Goal: Task Accomplishment & Management: Complete application form

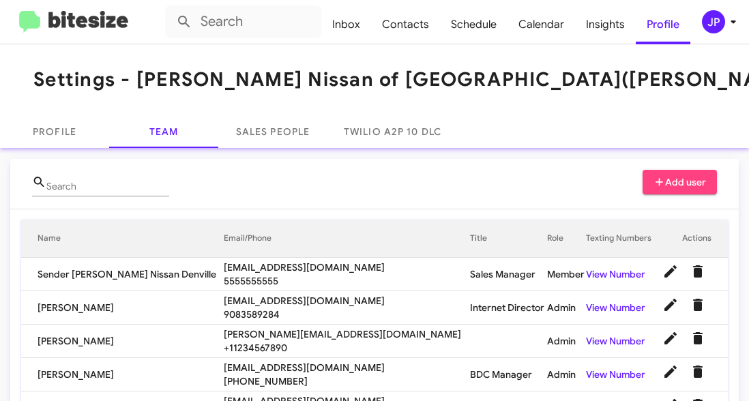
click at [700, 27] on button "JP" at bounding box center [713, 21] width 44 height 23
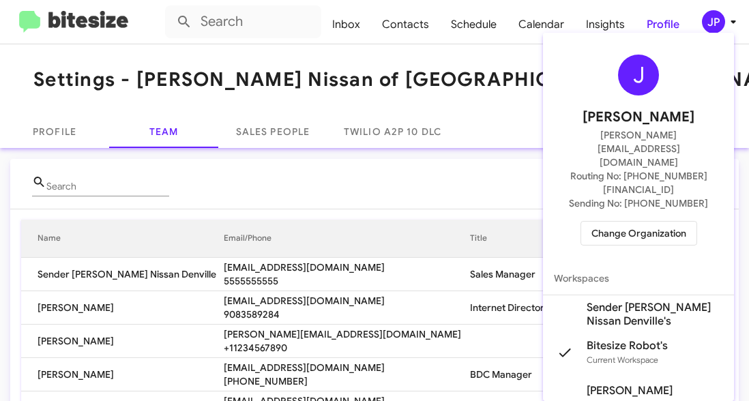
click at [639, 222] on span "Change Organization" at bounding box center [639, 233] width 95 height 23
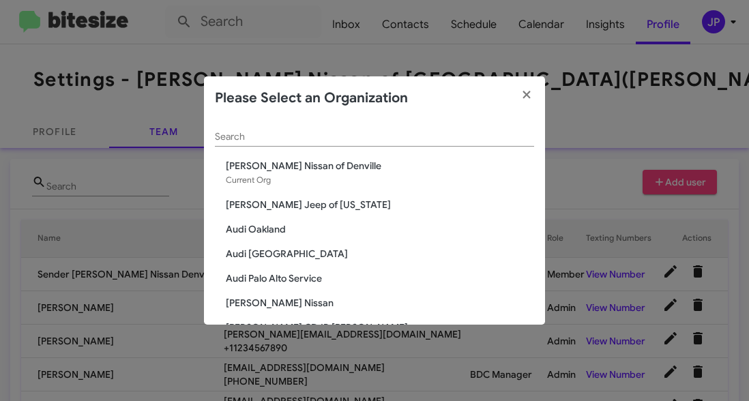
click at [385, 143] on div "Search" at bounding box center [374, 133] width 319 height 27
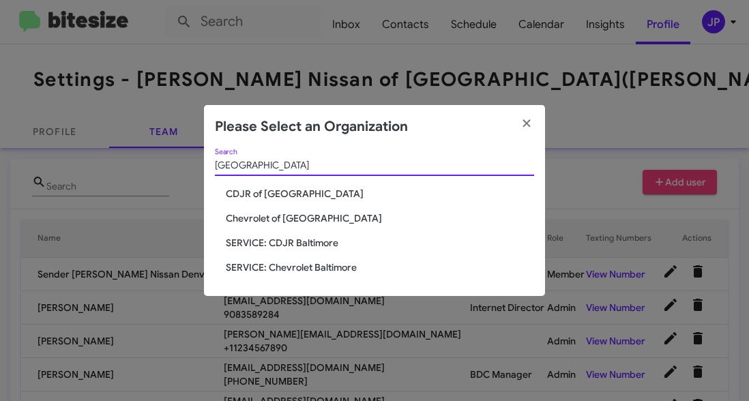
type input "Baltimore"
click at [298, 188] on span "CDJR of [GEOGRAPHIC_DATA]" at bounding box center [380, 194] width 308 height 14
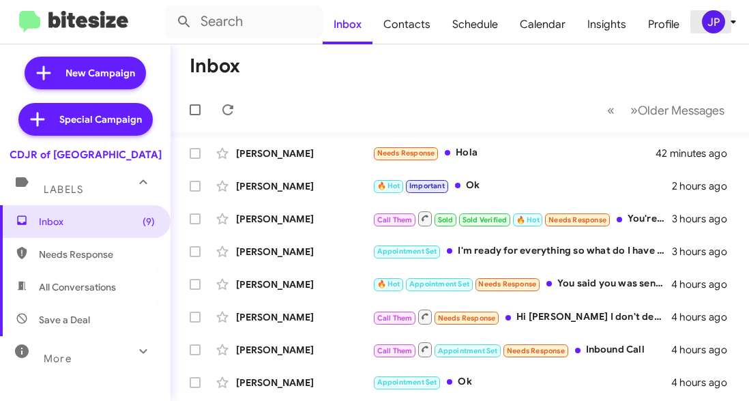
click at [717, 25] on div "JP" at bounding box center [713, 21] width 23 height 23
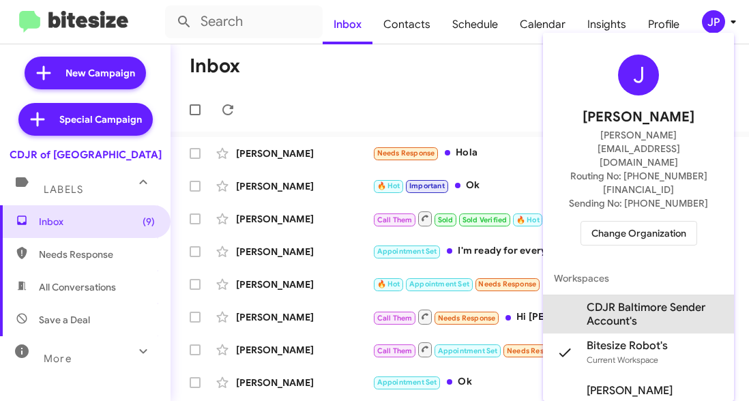
click at [613, 301] on span "CDJR Baltimore Sender Account's" at bounding box center [655, 314] width 136 height 27
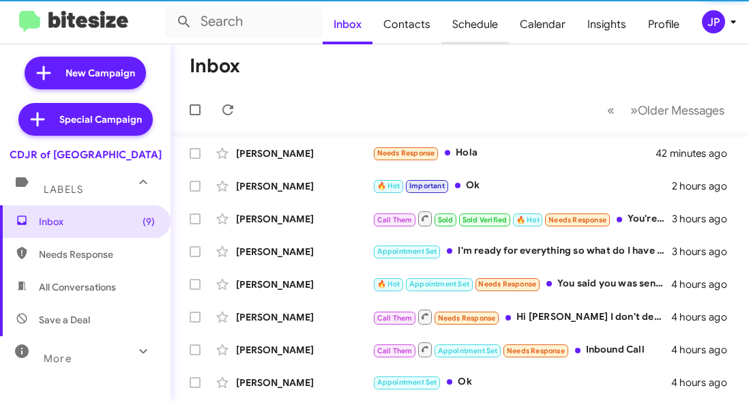
click at [476, 34] on span "Schedule" at bounding box center [476, 25] width 68 height 40
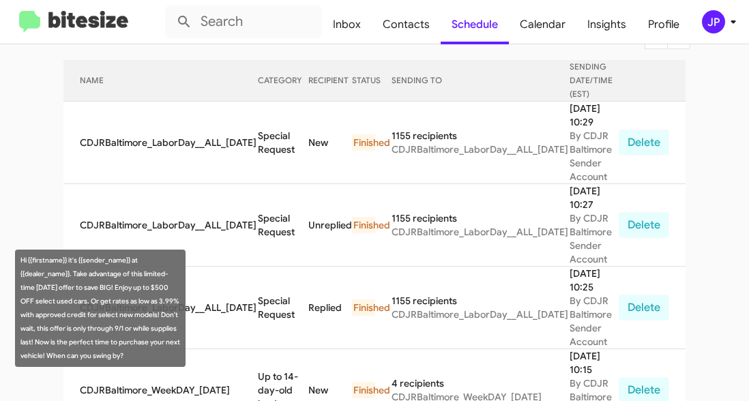
scroll to position [154, 0]
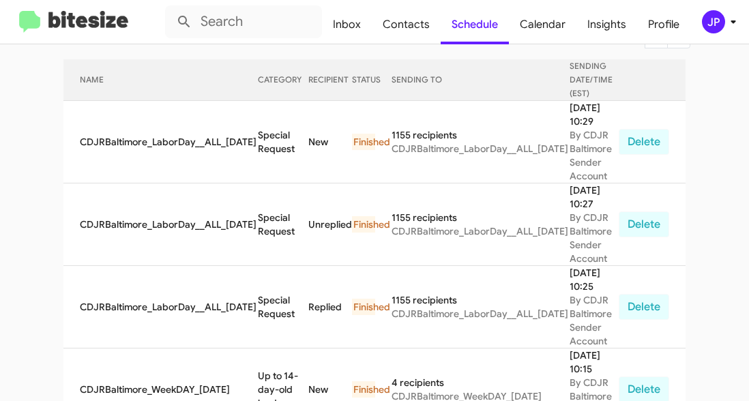
click at [69, 24] on img at bounding box center [73, 22] width 109 height 23
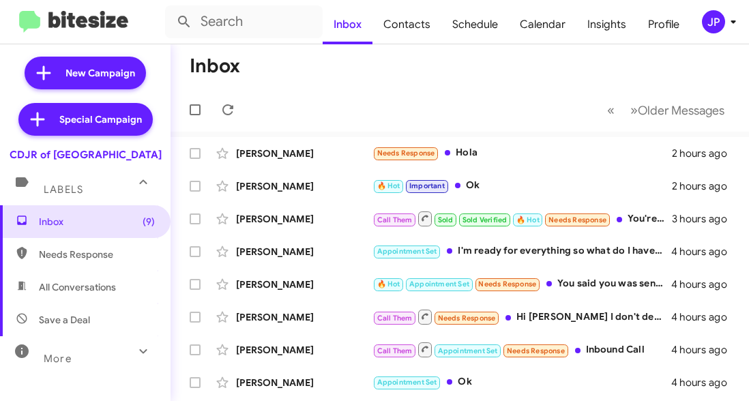
click at [710, 29] on div "JP" at bounding box center [713, 21] width 23 height 23
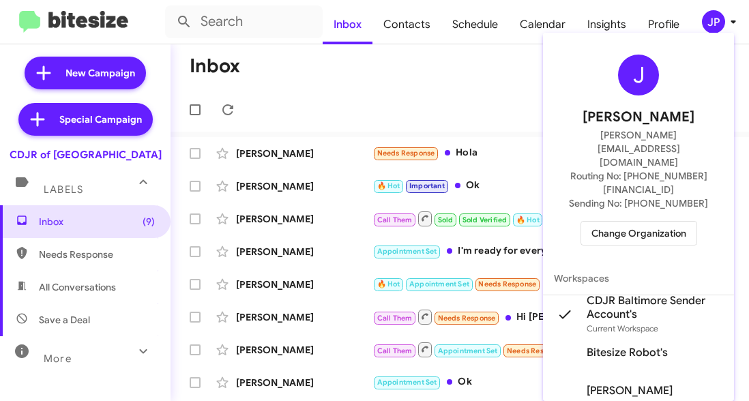
click at [637, 222] on span "Change Organization" at bounding box center [639, 233] width 95 height 23
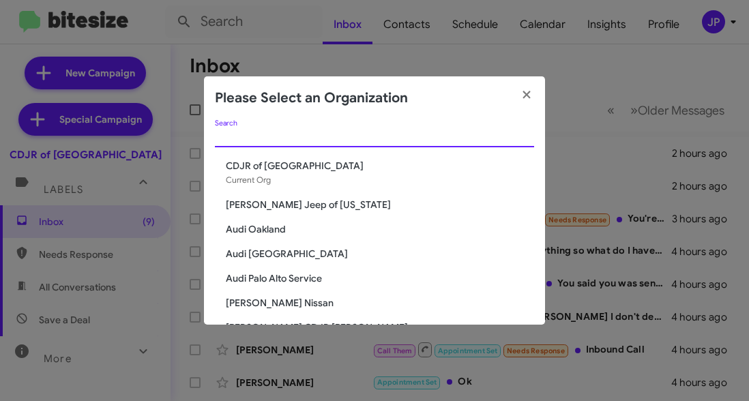
click at [426, 140] on input "Search" at bounding box center [374, 137] width 319 height 11
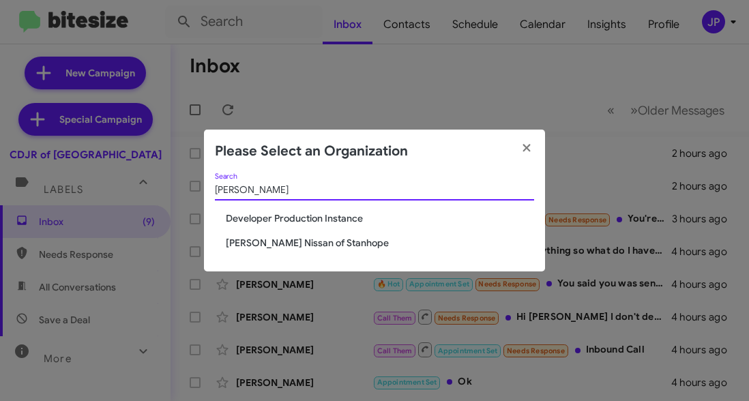
type input "stan"
click at [328, 240] on span "[PERSON_NAME] Nissan of Stanhope" at bounding box center [380, 243] width 308 height 14
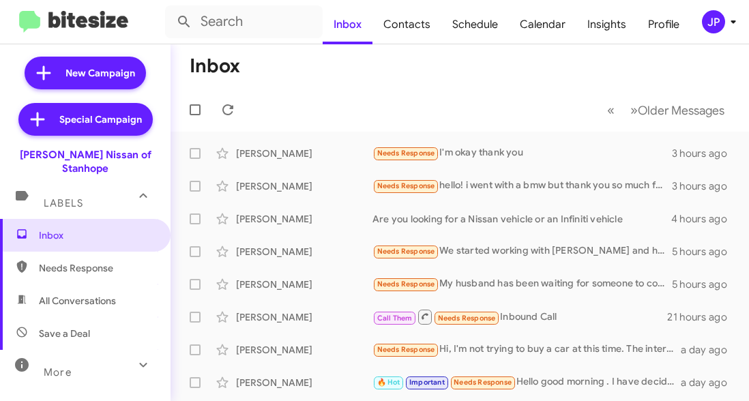
click at [701, 29] on button "JP" at bounding box center [713, 21] width 44 height 23
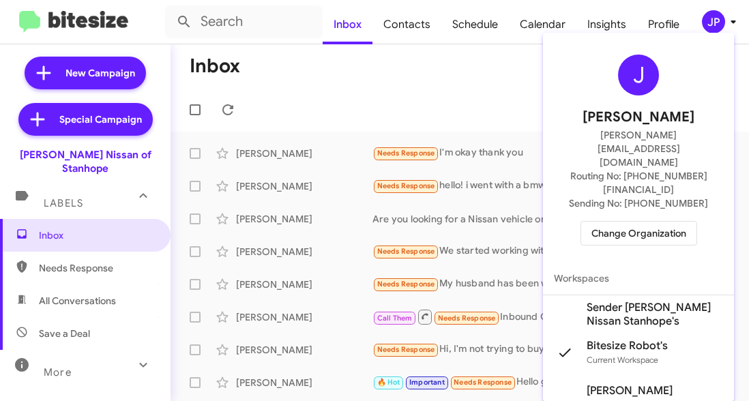
click at [673, 301] on span "Sender Nielsen Nissan Stanhope's" at bounding box center [655, 314] width 136 height 27
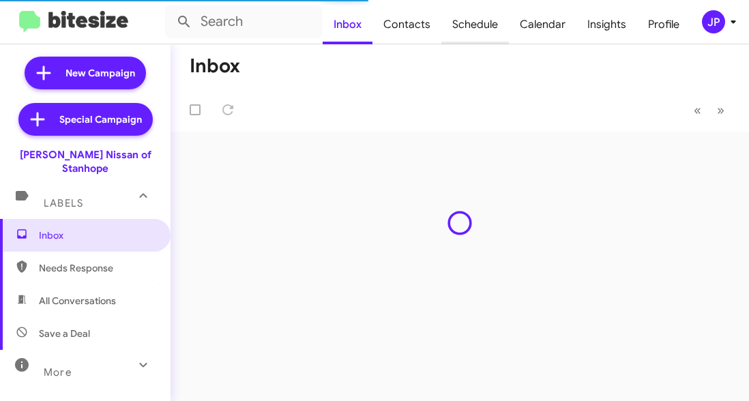
click at [477, 28] on span "Schedule" at bounding box center [476, 25] width 68 height 40
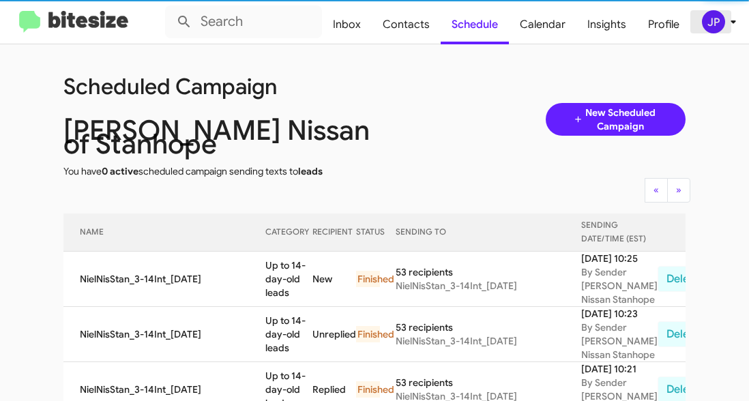
click at [728, 31] on span "JP" at bounding box center [721, 21] width 41 height 23
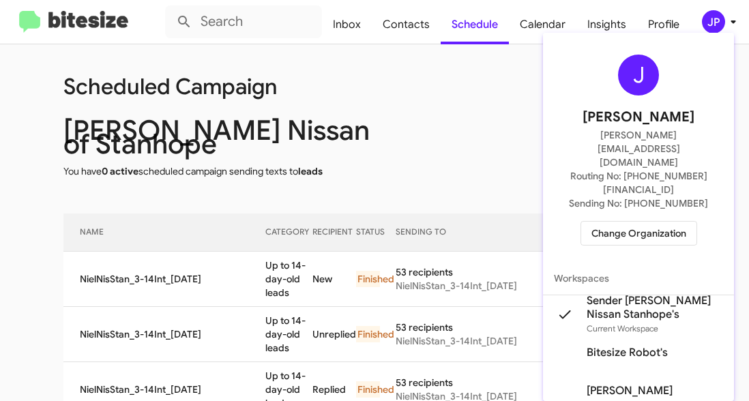
click at [505, 104] on div at bounding box center [374, 200] width 749 height 401
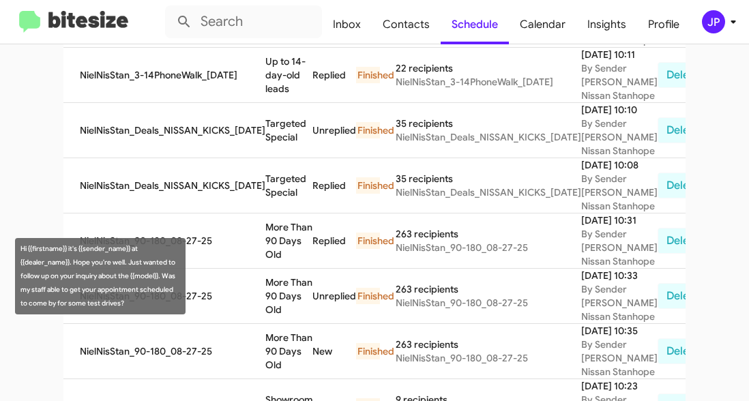
scroll to position [697, 0]
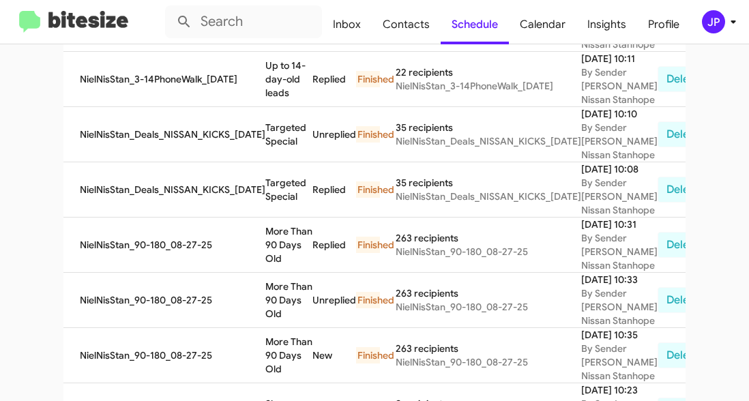
click at [113, 27] on img at bounding box center [73, 22] width 109 height 23
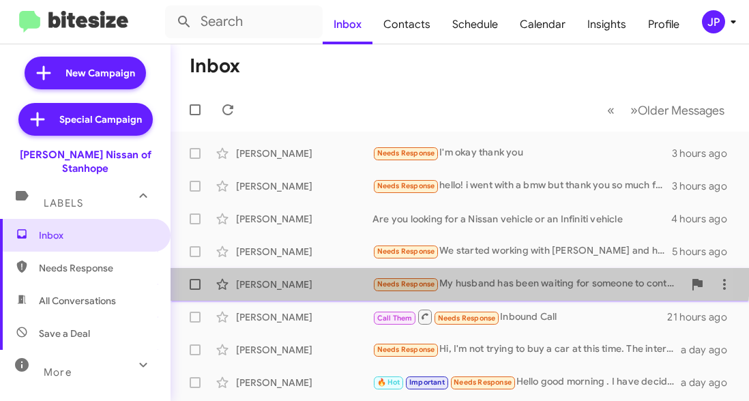
click at [308, 272] on div "Dawn Vassallo Needs Response My husband has been waiting for someone to contact…" at bounding box center [460, 284] width 557 height 27
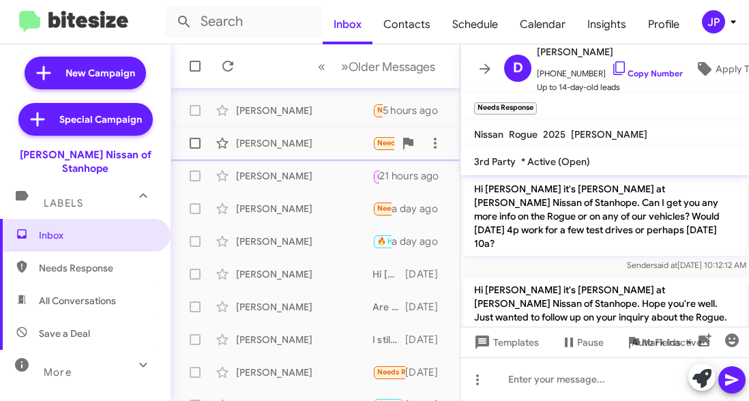
scroll to position [160, 0]
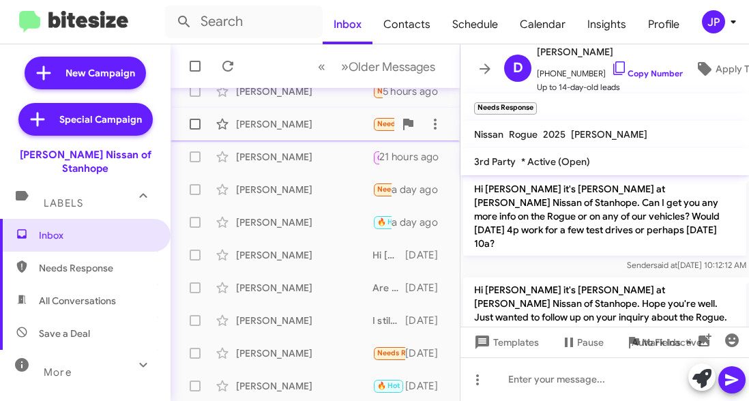
click at [308, 272] on span "Robert Anderson Are you interested in getting yourself a new Nissan? I have som…" at bounding box center [315, 288] width 289 height 33
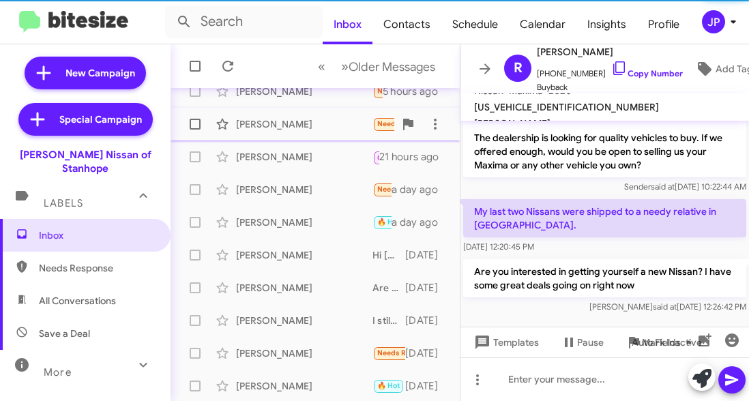
scroll to position [53, 0]
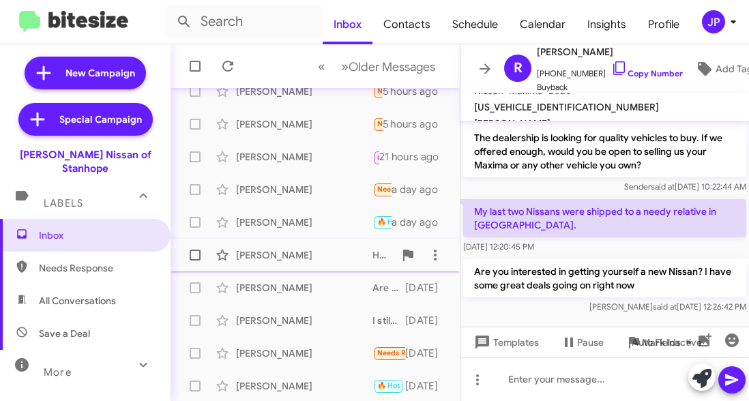
click at [310, 246] on div "Hussein Hamdy Hi Hussein it's Stephen Romain at Nielsen Nissan of Stanhope. I w…" at bounding box center [315, 255] width 267 height 27
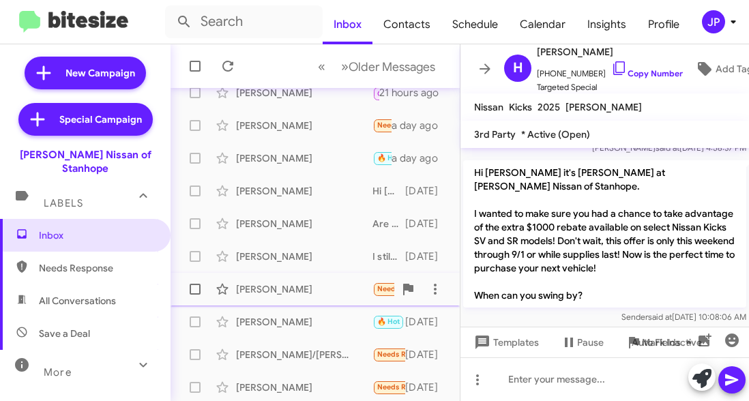
scroll to position [228, 0]
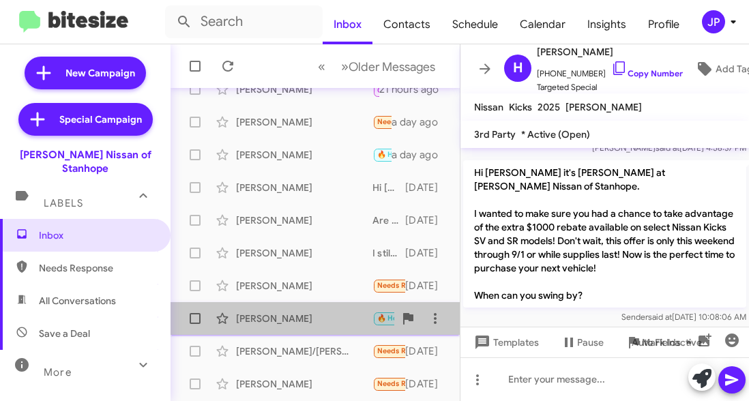
click at [339, 328] on div "Gregory Price 🔥 Hot Yes, we look forward to seeing you at 12:30 with Alex 2 day…" at bounding box center [315, 318] width 267 height 27
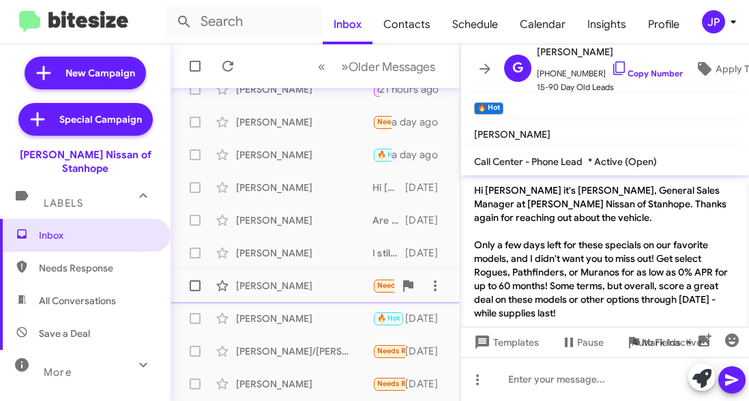
click at [338, 294] on div "Giancarlo Calamusa Needs Response I did not like the drive 2 days ago" at bounding box center [315, 285] width 267 height 27
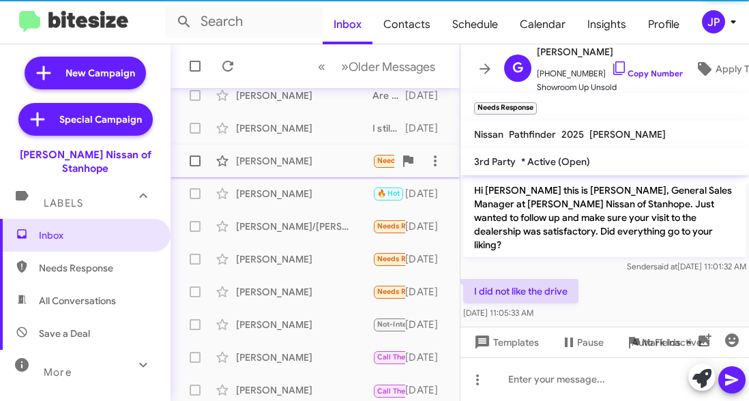
scroll to position [354, 0]
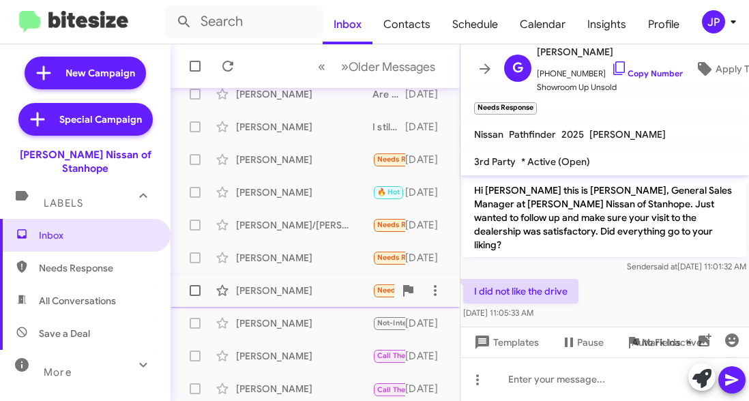
click at [325, 291] on div "Santiago Natali" at bounding box center [304, 291] width 136 height 14
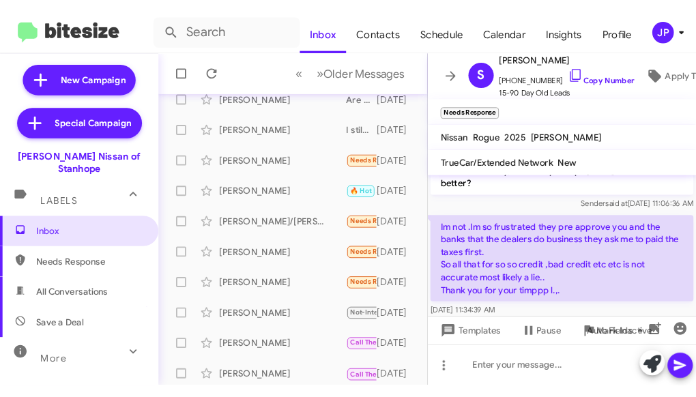
scroll to position [189, 0]
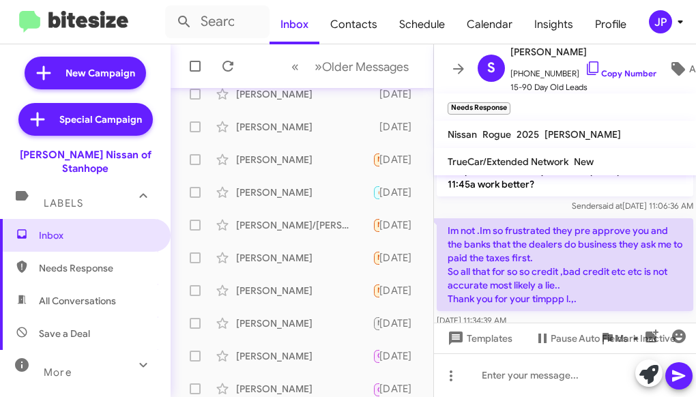
click at [660, 23] on div "JP" at bounding box center [660, 21] width 23 height 23
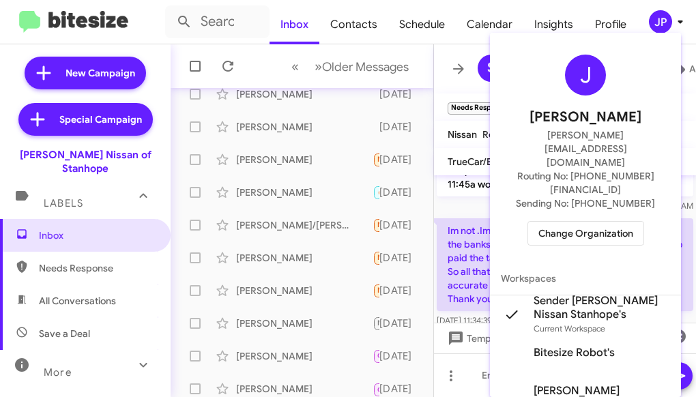
click at [578, 222] on span "Change Organization" at bounding box center [585, 233] width 95 height 23
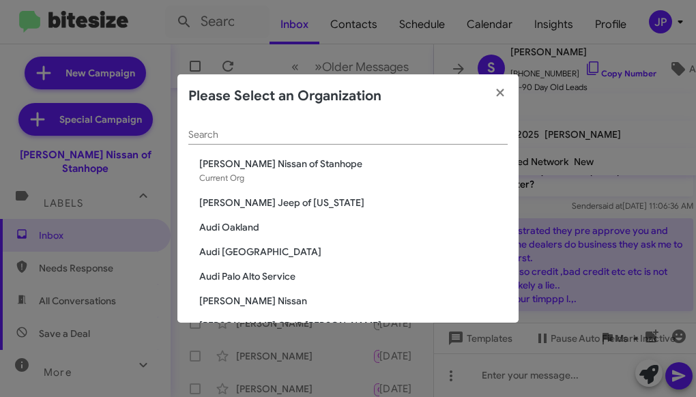
click at [401, 143] on div "Search" at bounding box center [347, 131] width 319 height 27
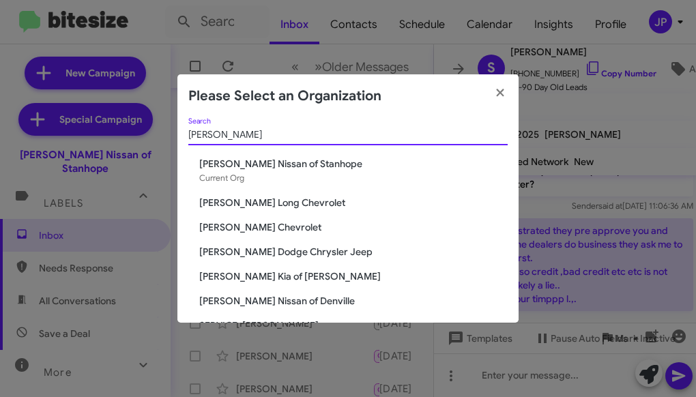
type input "Niels"
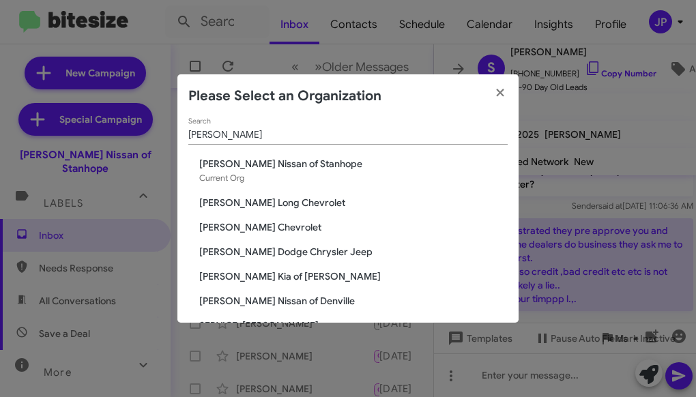
click at [278, 276] on span "[PERSON_NAME] Kia of [PERSON_NAME]" at bounding box center [353, 277] width 308 height 14
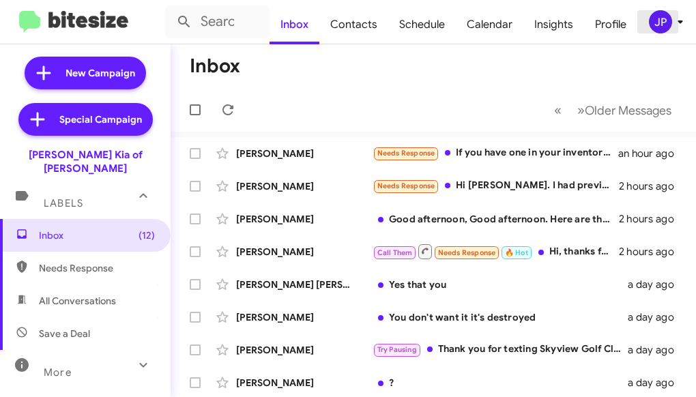
click at [654, 26] on div "JP" at bounding box center [660, 21] width 23 height 23
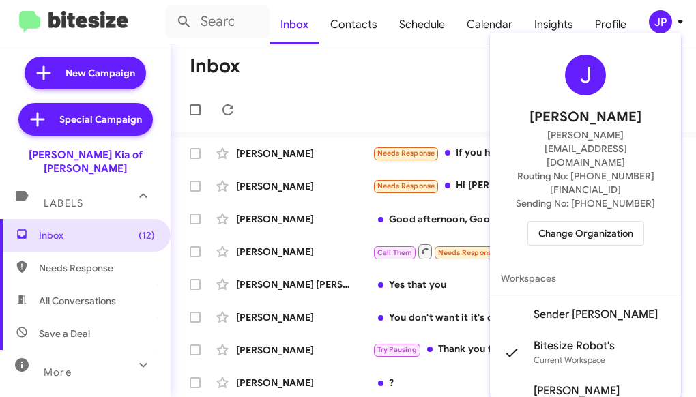
click at [89, 181] on div at bounding box center [348, 198] width 696 height 397
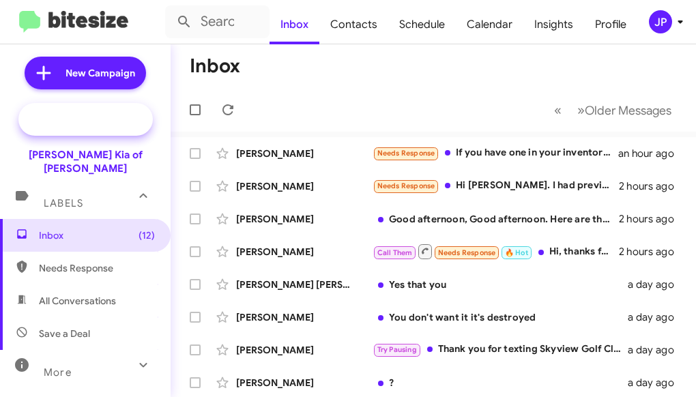
click at [106, 109] on span "Special Campaign" at bounding box center [85, 119] width 134 height 33
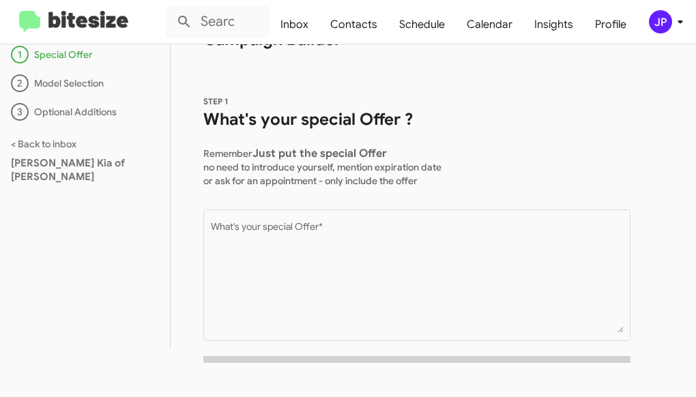
scroll to position [50, 0]
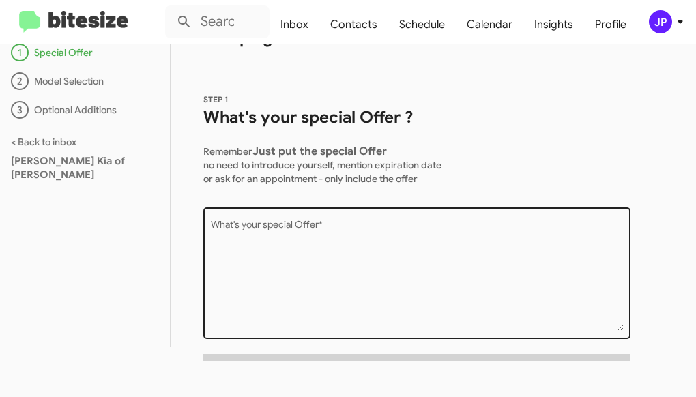
click at [250, 226] on textarea "What's your special Offer *" at bounding box center [417, 275] width 413 height 111
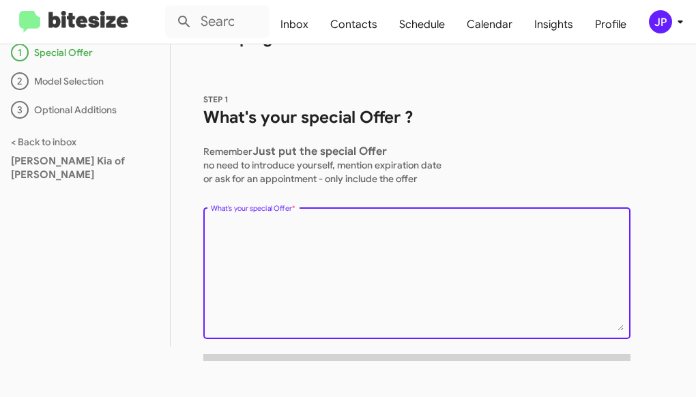
paste textarea "2025 sportage hybrid EX $3495 down + tax title license fees $299/month with app…"
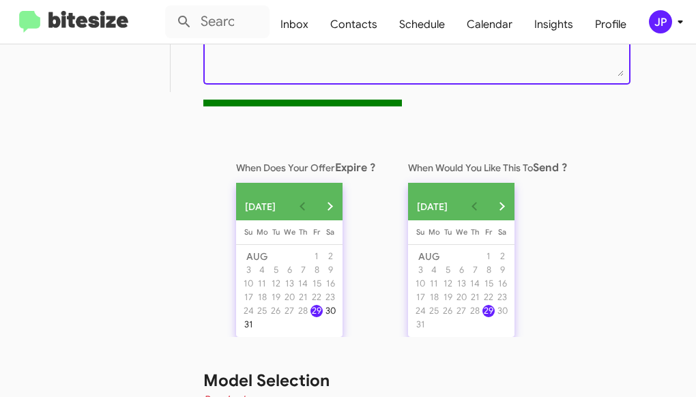
scroll to position [306, 0]
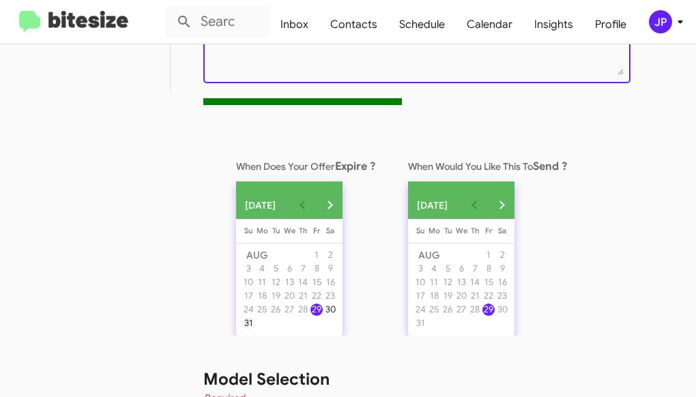
click at [246, 330] on div "31" at bounding box center [248, 323] width 12 height 12
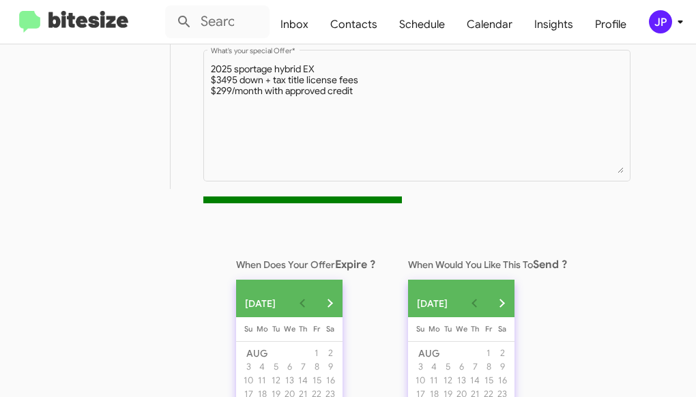
scroll to position [195, 0]
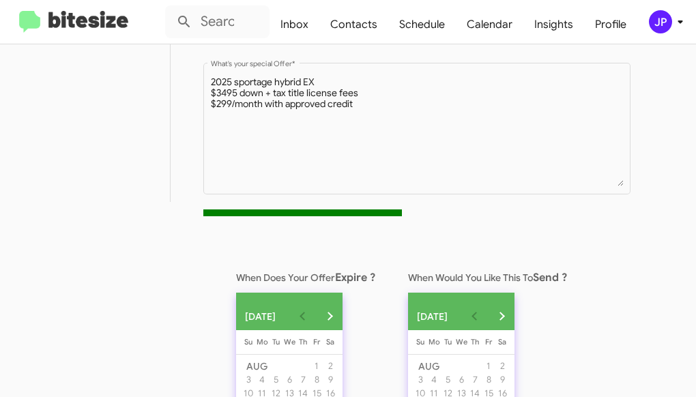
click at [252, 133] on textarea "What's your special Offer *" at bounding box center [417, 131] width 413 height 111
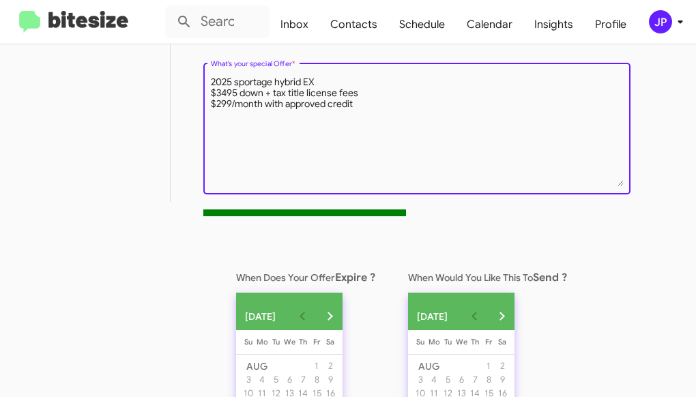
paste textarea "25 sportage hybrids to try and deplete them from our inventory. 2026 model is o…"
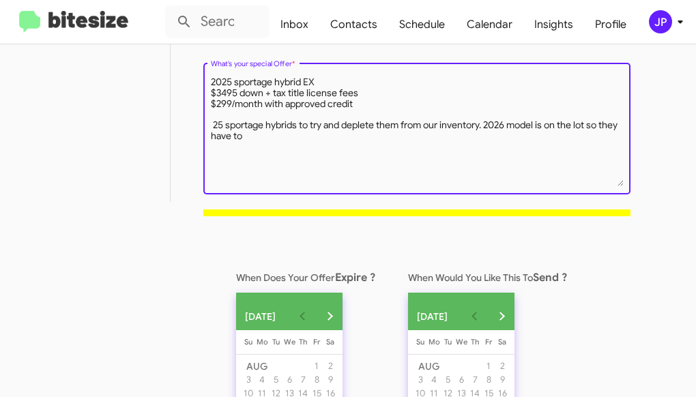
click at [310, 141] on textarea "What's your special Offer *" at bounding box center [417, 131] width 413 height 111
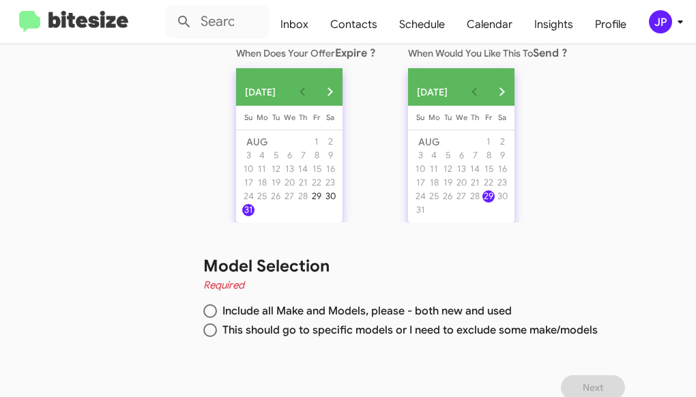
scroll to position [437, 0]
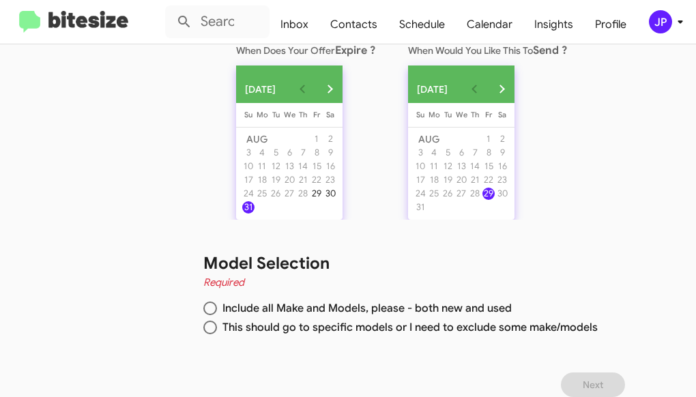
type textarea "2025 sportage hybrid EX $3495 down + tax title license fees $299/month with app…"
click at [209, 310] on span at bounding box center [210, 309] width 14 height 14
click at [209, 310] on input "Include all Make and Models, please - both new and used" at bounding box center [210, 309] width 14 height 14
radio input "true"
click at [597, 370] on div "Model Selection Required Include all Make and Models, please - both new and use…" at bounding box center [401, 296] width 460 height 153
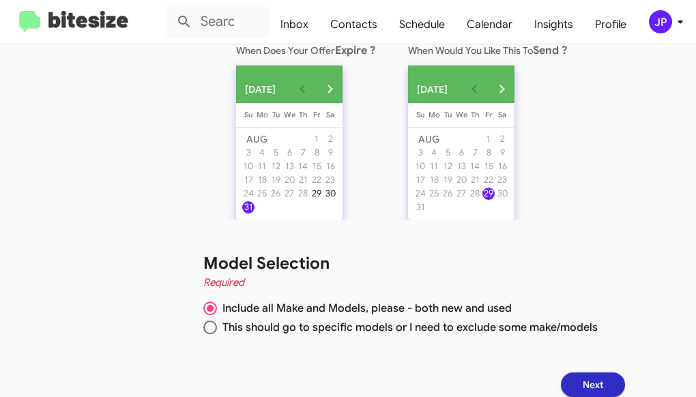
click at [596, 384] on span "Next" at bounding box center [593, 385] width 20 height 25
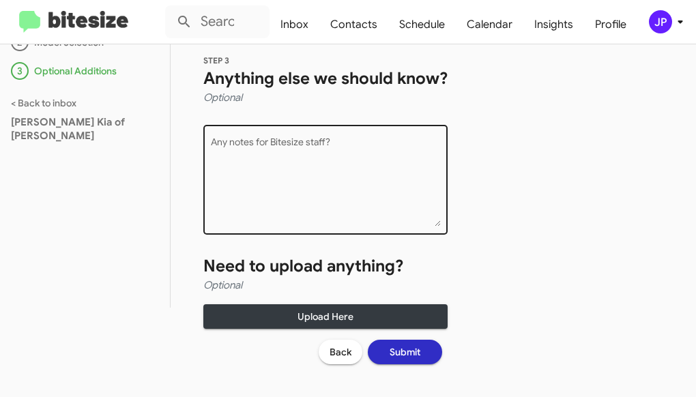
click at [381, 203] on textarea "Any notes for Bitesize staff?" at bounding box center [326, 182] width 230 height 89
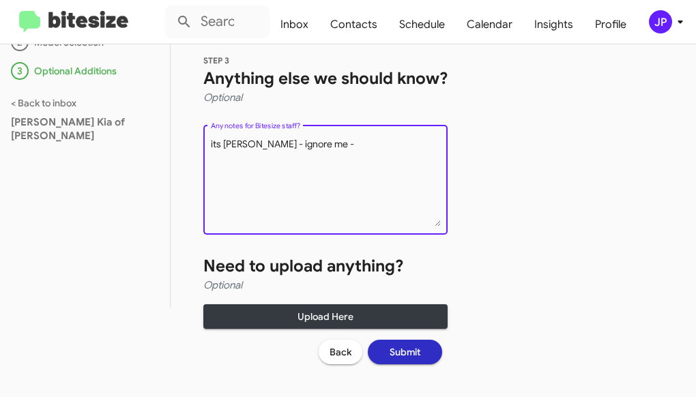
type textarea "its [PERSON_NAME] - ignore me -"
click at [425, 353] on button "Submit" at bounding box center [405, 352] width 74 height 25
